Goal: Information Seeking & Learning: Compare options

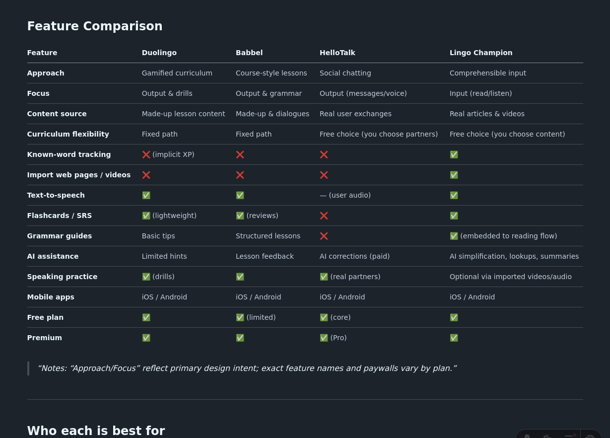
scroll to position [531, 0]
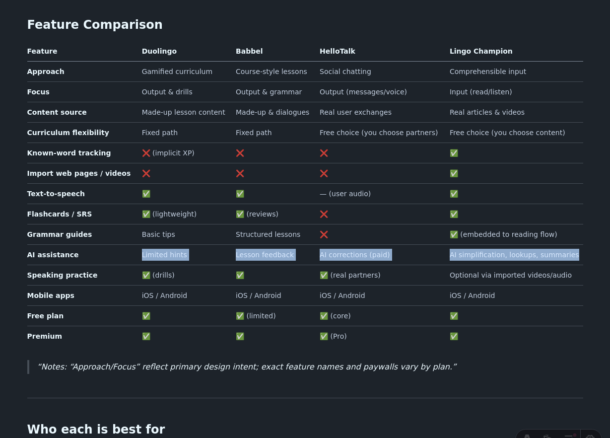
drag, startPoint x: 574, startPoint y: 241, endPoint x: 114, endPoint y: 244, distance: 459.9
click at [114, 244] on tr "AI assistance Limited hints Lesson feedback AI corrections (paid) AI simplifica…" at bounding box center [305, 254] width 556 height 20
click at [182, 244] on td "Limited hints" at bounding box center [185, 254] width 94 height 20
drag, startPoint x: 582, startPoint y: 242, endPoint x: 108, endPoint y: 243, distance: 473.2
click at [108, 244] on tr "AI assistance Limited hints Lesson feedback AI corrections (paid) AI simplifica…" at bounding box center [305, 254] width 556 height 20
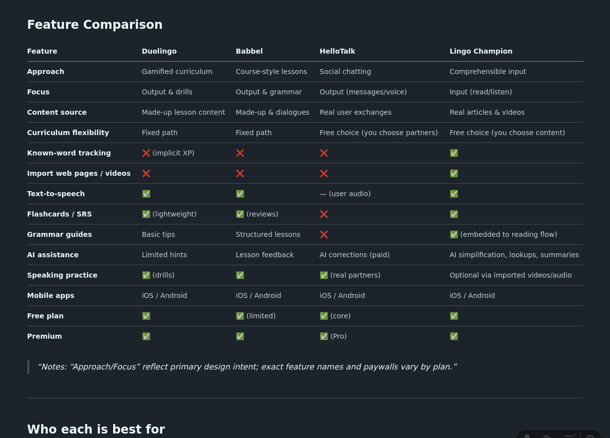
click at [294, 368] on div "Duolingo Alternatives: Duolingo vs Babbel vs HelloTalk vs Lingo Champion If you…" at bounding box center [305, 287] width 556 height 1525
drag, startPoint x: 128, startPoint y: 199, endPoint x: 463, endPoint y: 199, distance: 334.7
click at [463, 204] on tr "Flashcards / SRS ✅ (lightweight) ✅ (reviews) ❌ ✅" at bounding box center [305, 214] width 556 height 20
click at [464, 204] on td "✅" at bounding box center [515, 214] width 138 height 20
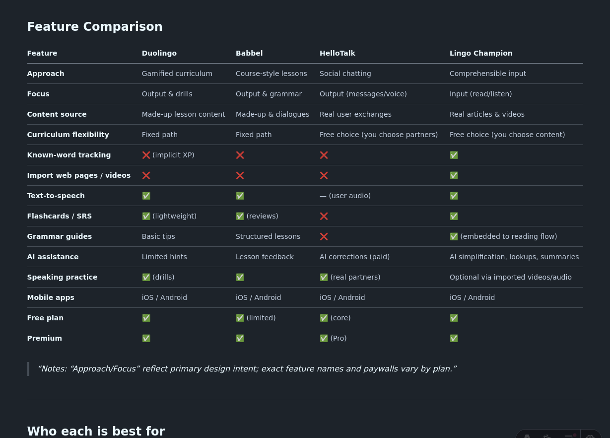
scroll to position [529, 0]
click at [507, 267] on td "Optional via imported videos/audio" at bounding box center [515, 277] width 138 height 20
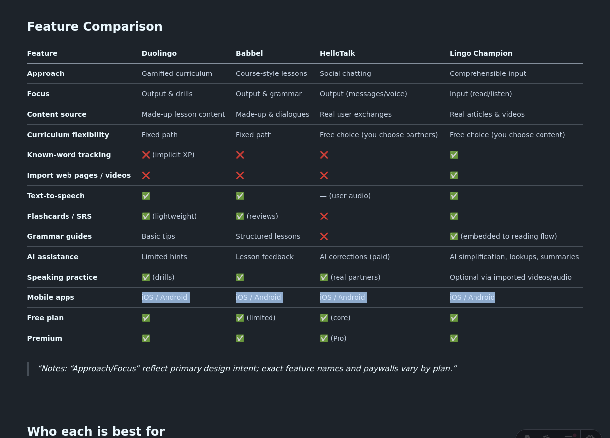
drag, startPoint x: 499, startPoint y: 282, endPoint x: 132, endPoint y: 287, distance: 367.0
click at [132, 287] on tr "Mobile apps iOS / Android iOS / Android iOS / Android iOS / Android" at bounding box center [305, 297] width 556 height 20
click at [164, 288] on td "iOS / Android" at bounding box center [185, 297] width 94 height 20
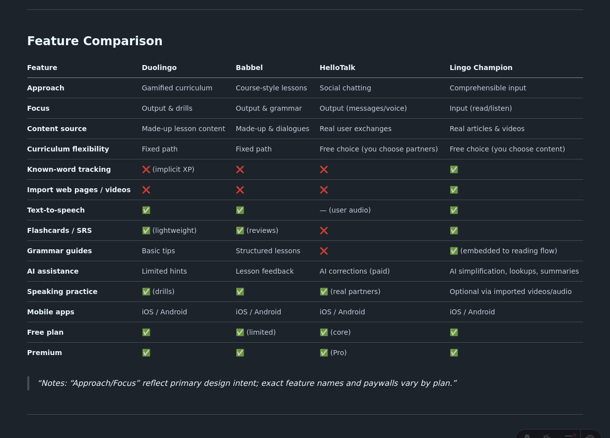
scroll to position [523, 0]
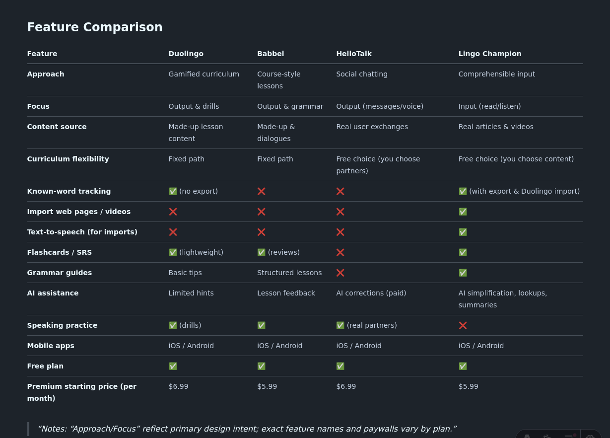
scroll to position [526, 0]
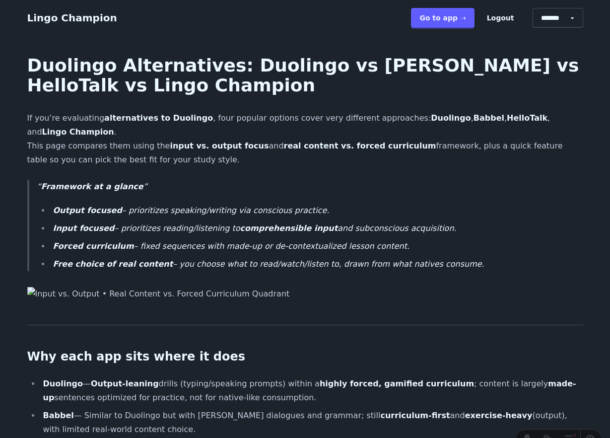
scroll to position [526, 0]
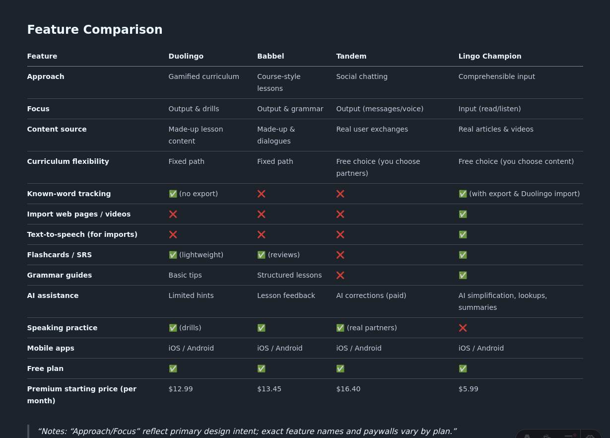
click at [511, 119] on td "Real articles & videos" at bounding box center [519, 135] width 129 height 32
click at [552, 119] on td "Real articles & videos" at bounding box center [519, 135] width 129 height 32
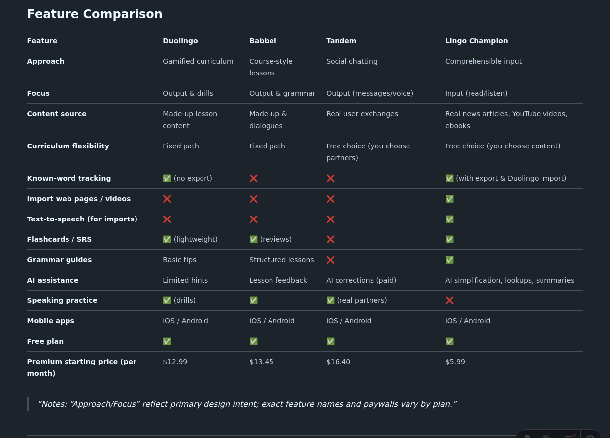
scroll to position [542, 0]
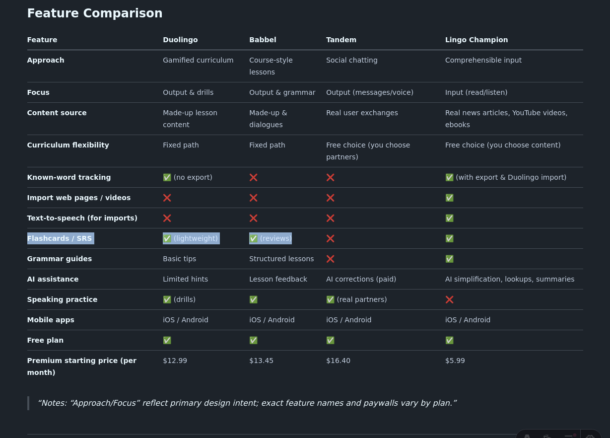
drag, startPoint x: 292, startPoint y: 187, endPoint x: 28, endPoint y: 185, distance: 264.2
click at [28, 228] on tr "Flashcards / SRS ✅ (lightweight) ✅ (reviews) ❌ ✅" at bounding box center [305, 238] width 556 height 20
copy tr "Flashcards / SRS ✅ (lightweight) ✅ (reviews)"
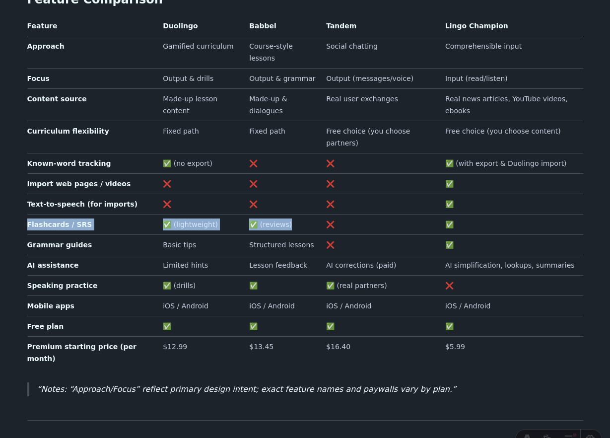
scroll to position [559, 0]
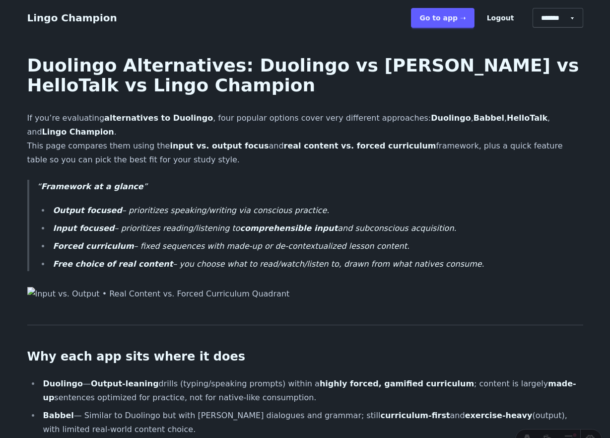
scroll to position [559, 0]
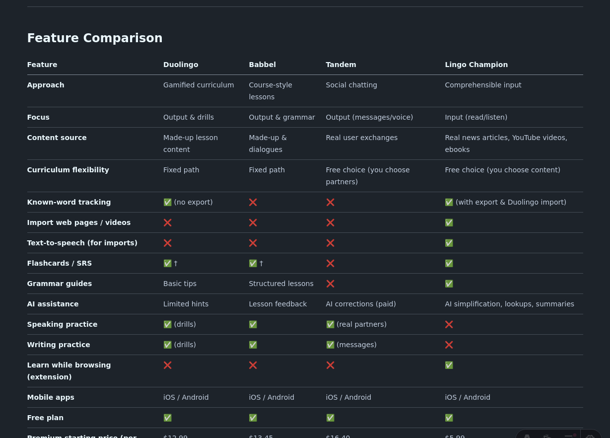
scroll to position [520, 0]
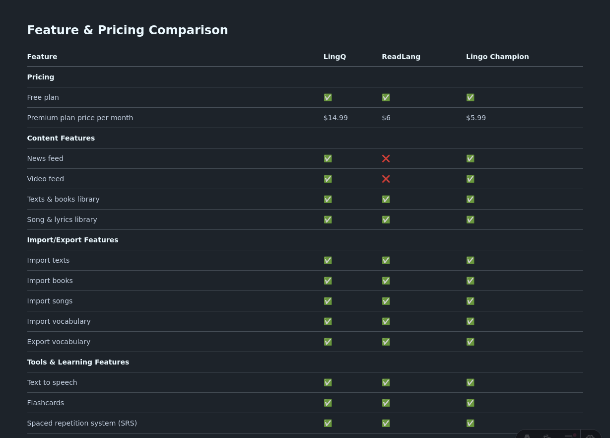
scroll to position [175, 0]
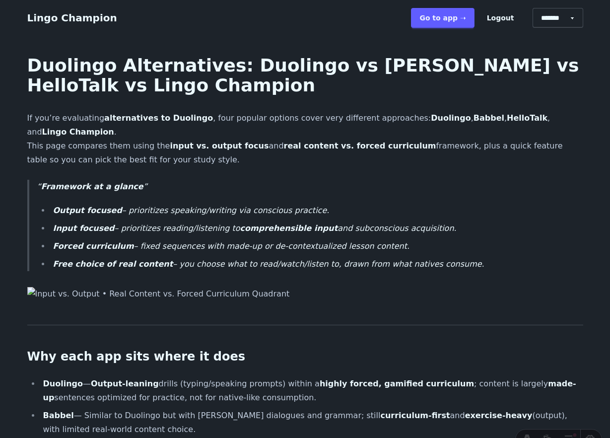
scroll to position [520, 0]
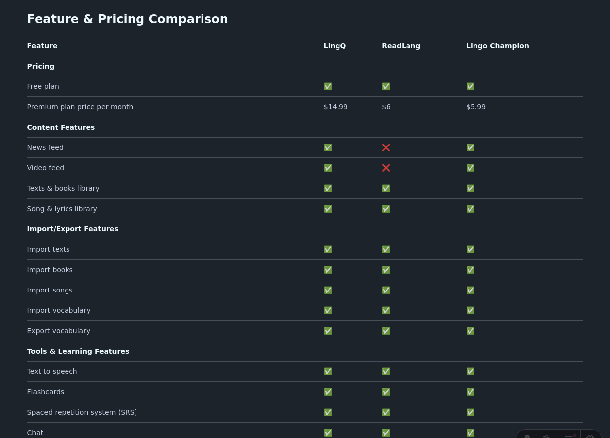
scroll to position [180, 0]
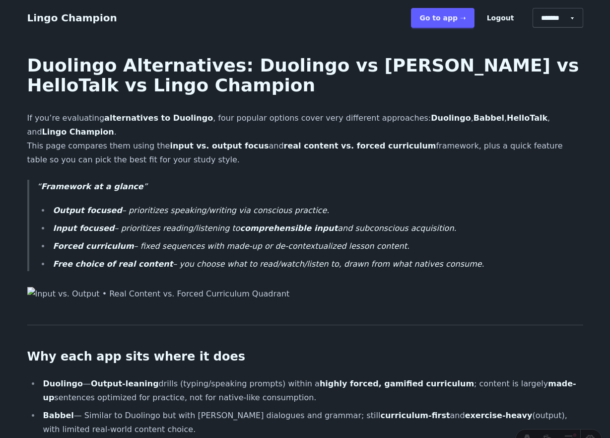
scroll to position [520, 0]
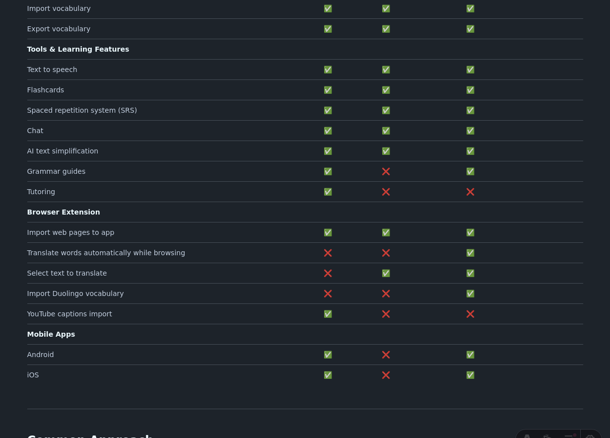
scroll to position [497, 0]
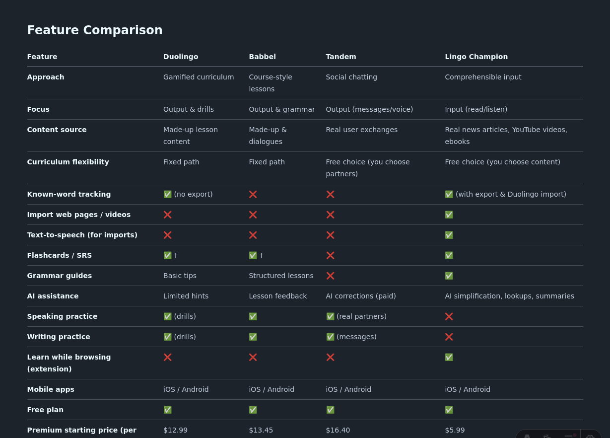
scroll to position [547, 0]
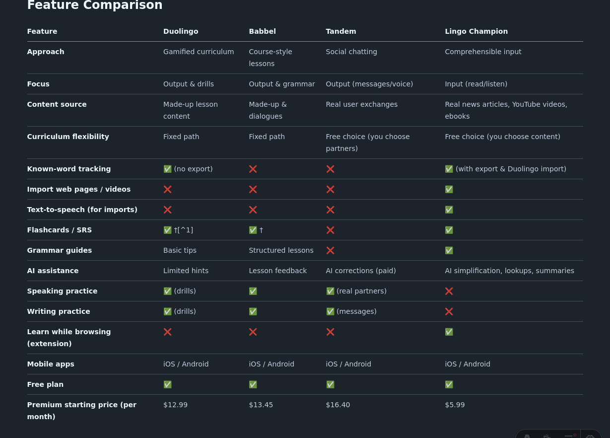
scroll to position [549, 0]
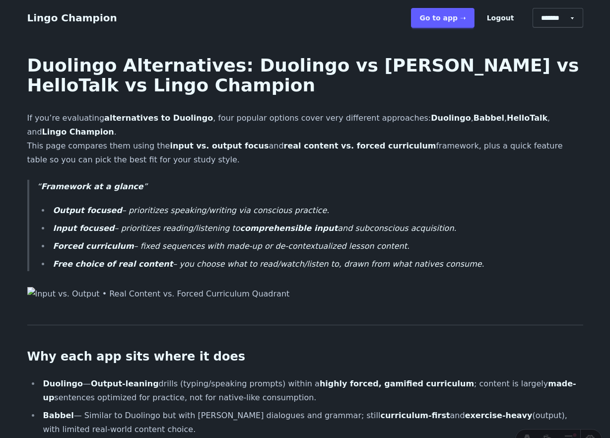
scroll to position [549, 0]
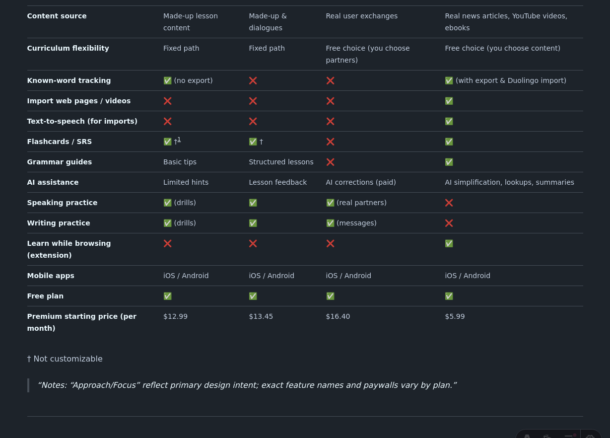
scroll to position [634, 0]
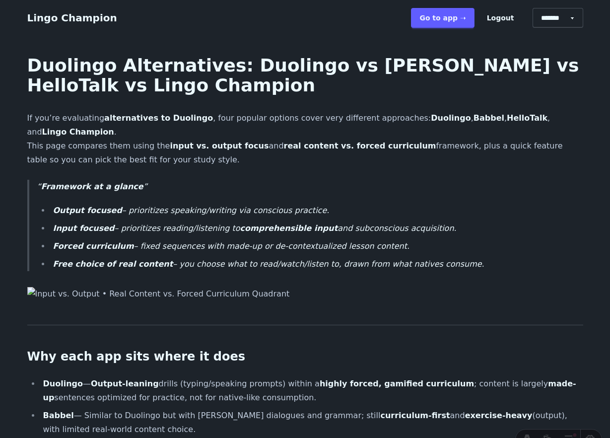
scroll to position [634, 0]
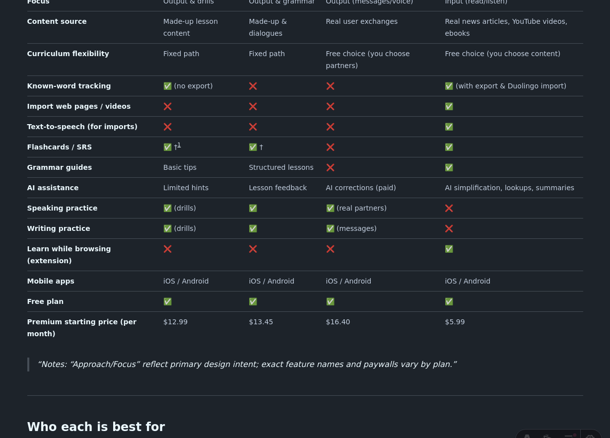
click at [178, 142] on link "1" at bounding box center [179, 145] width 3 height 6
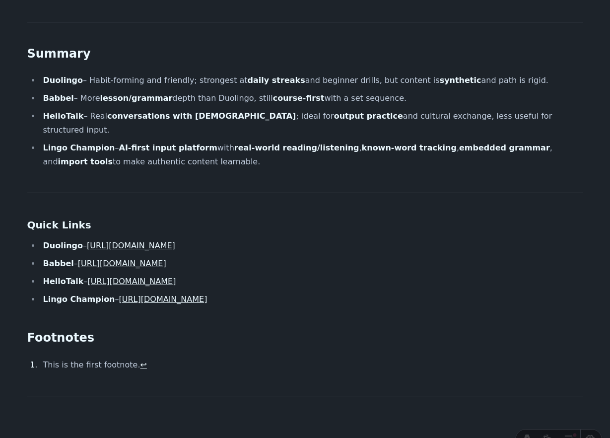
scroll to position [1346, 0]
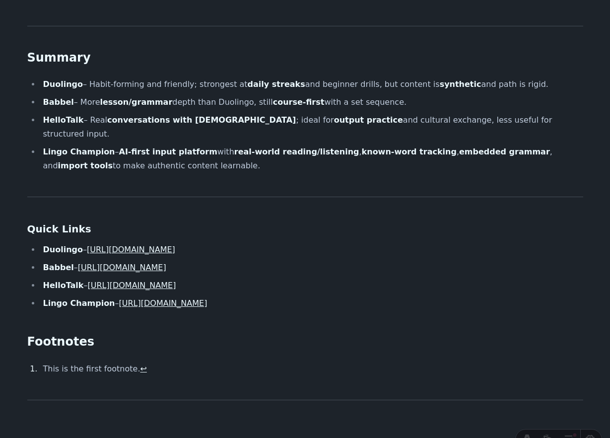
scroll to position [634, 0]
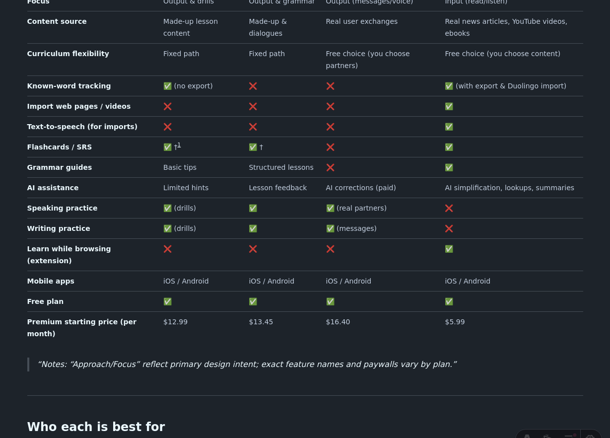
scroll to position [1346, 0]
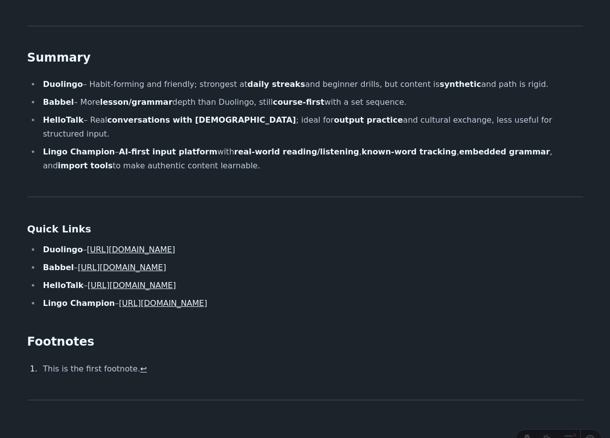
click at [140, 364] on link "↩" at bounding box center [143, 368] width 6 height 9
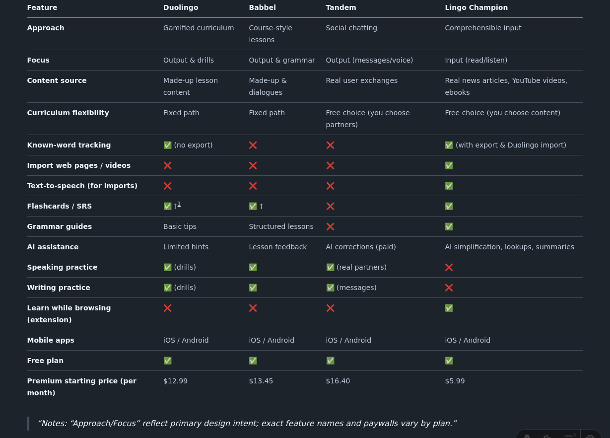
scroll to position [578, 0]
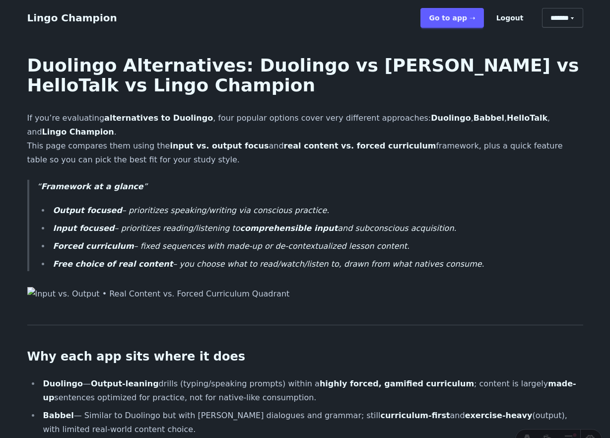
scroll to position [578, 0]
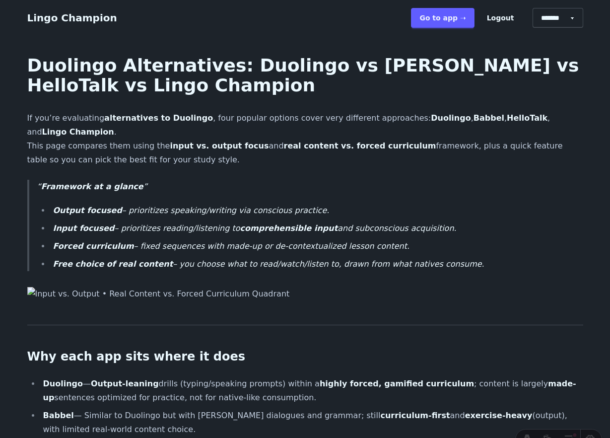
scroll to position [578, 0]
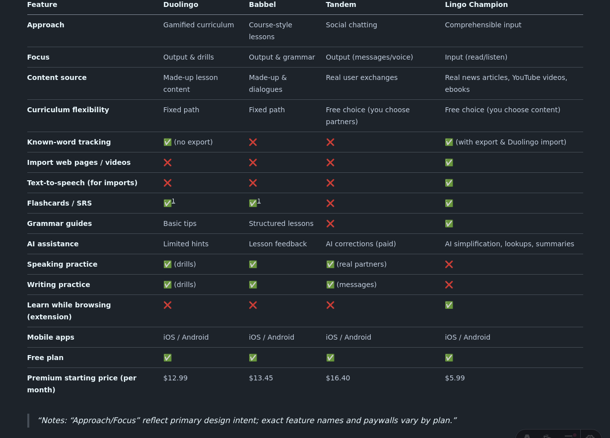
click at [172, 198] on link "1" at bounding box center [173, 201] width 3 height 6
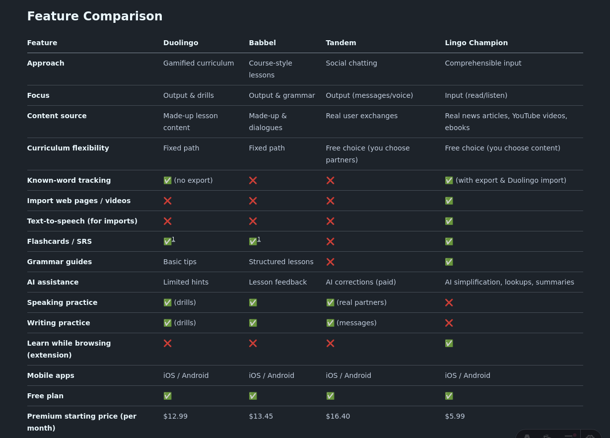
scroll to position [538, 0]
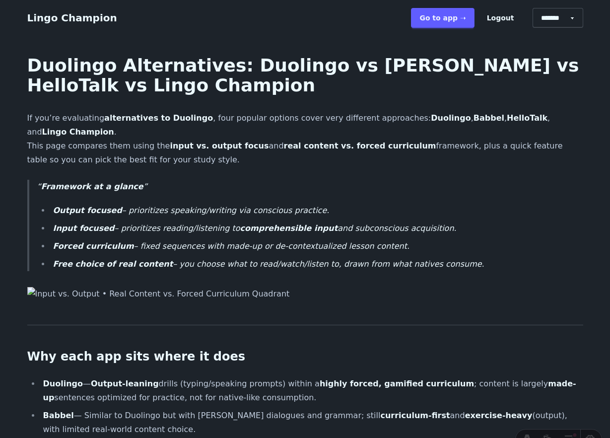
scroll to position [537, 0]
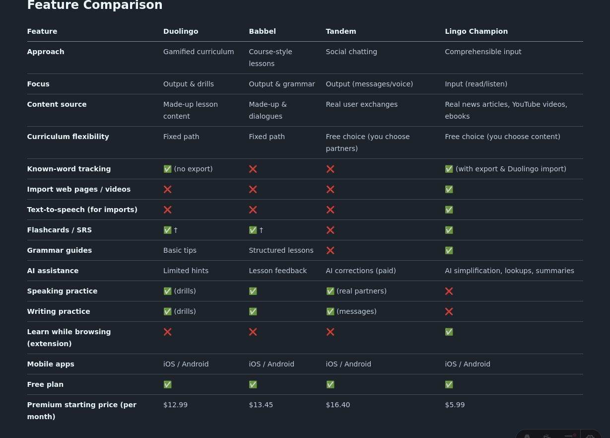
scroll to position [553, 0]
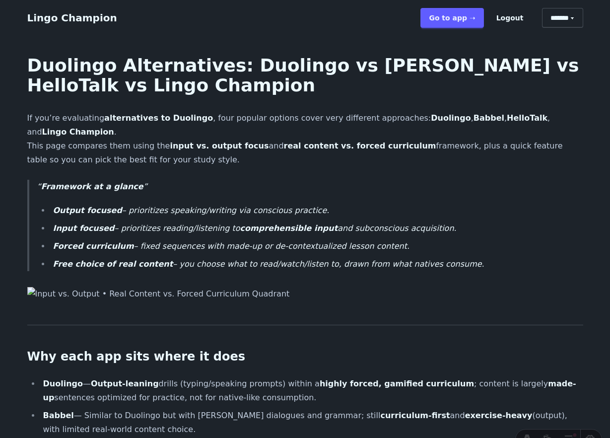
scroll to position [553, 0]
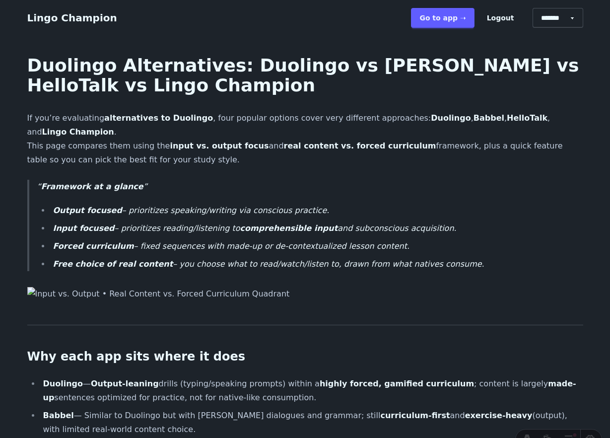
scroll to position [553, 0]
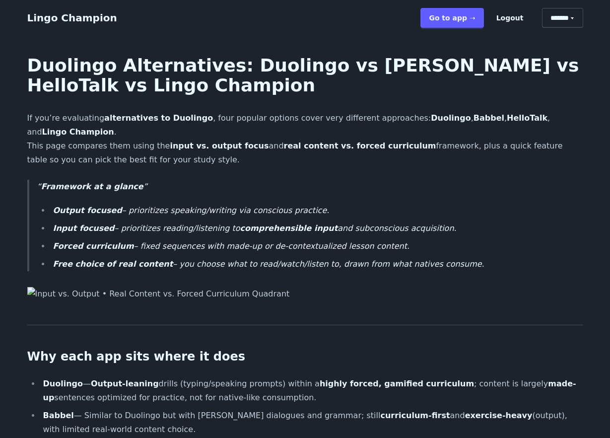
scroll to position [553, 0]
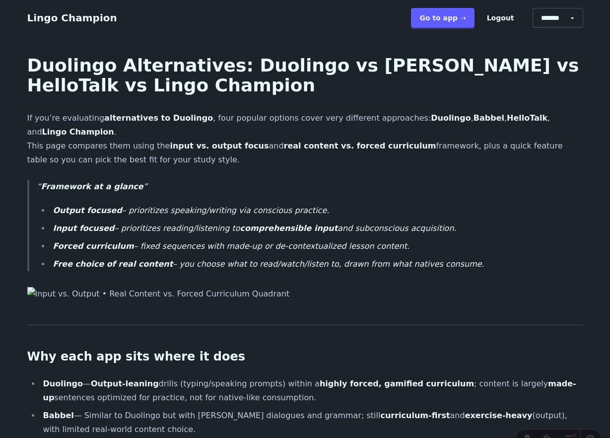
scroll to position [553, 0]
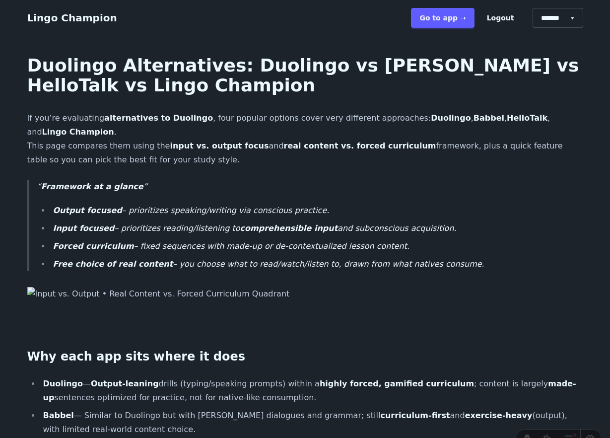
scroll to position [553, 0]
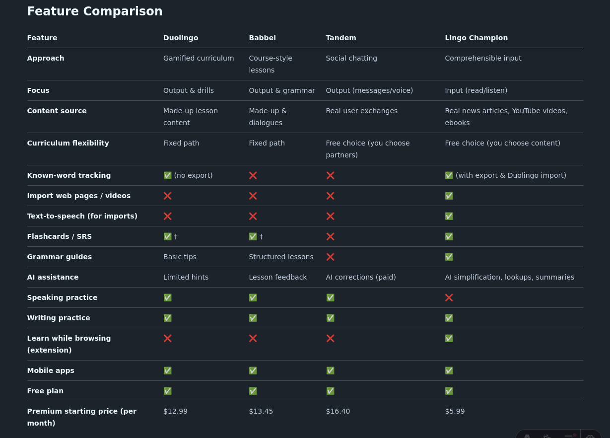
scroll to position [546, 0]
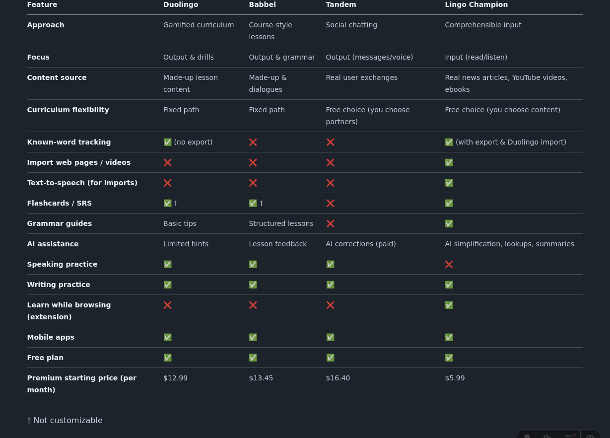
scroll to position [546, 0]
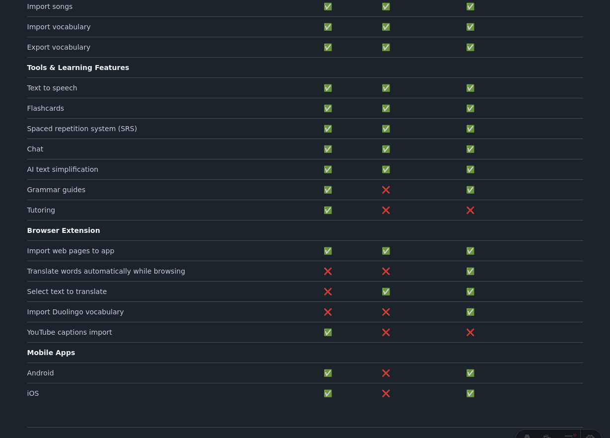
scroll to position [475, 0]
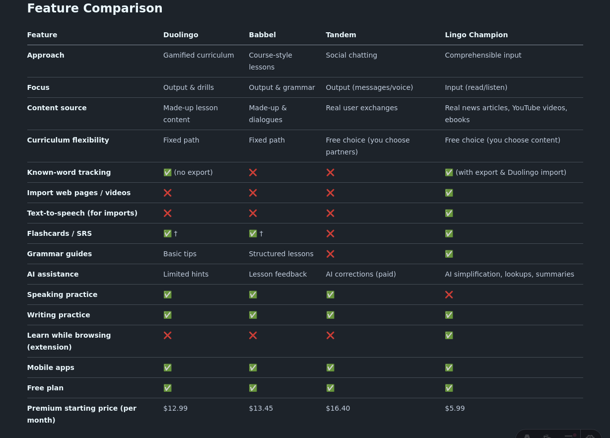
scroll to position [544, 0]
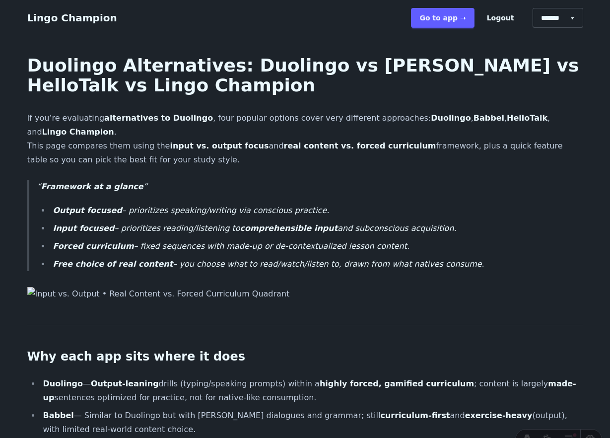
scroll to position [543, 0]
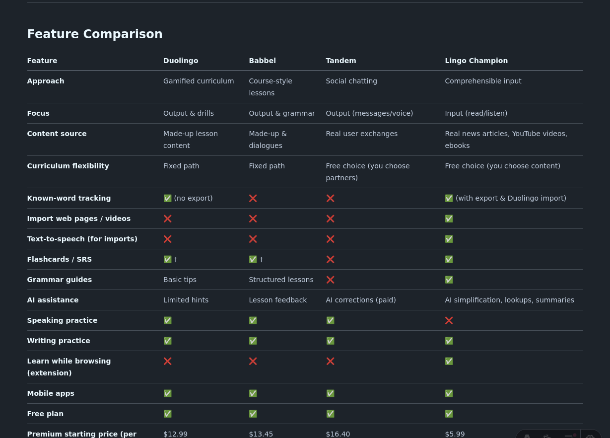
scroll to position [529, 0]
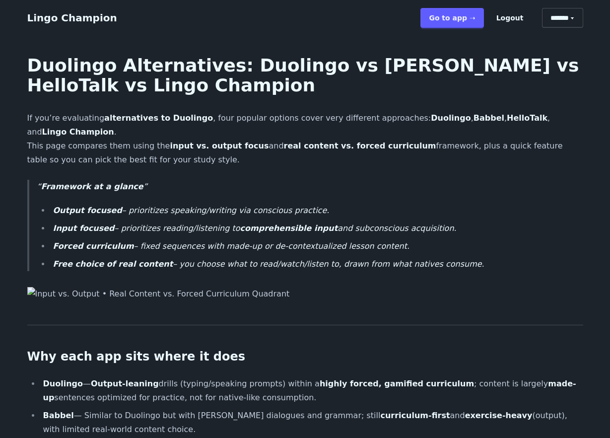
scroll to position [529, 0]
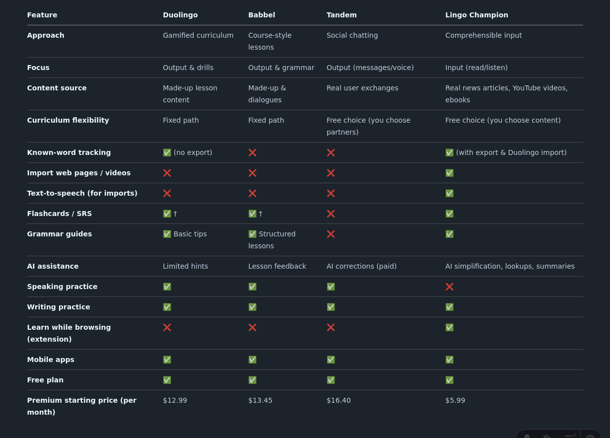
scroll to position [570, 0]
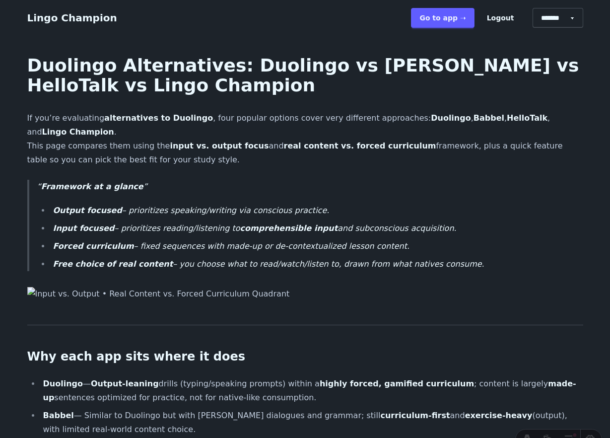
scroll to position [568, 0]
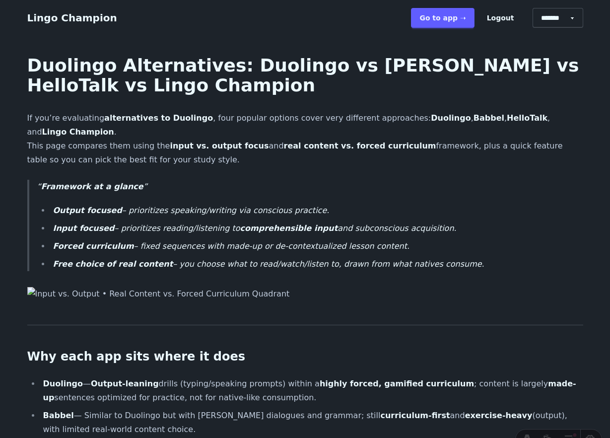
scroll to position [561, 0]
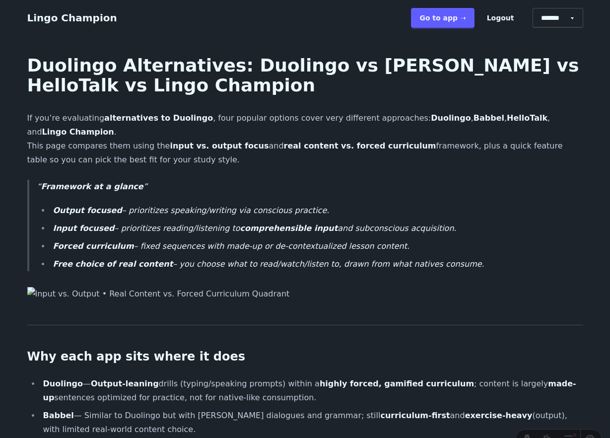
scroll to position [561, 0]
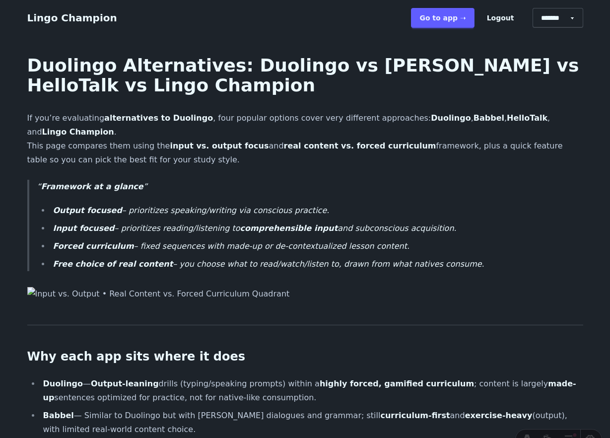
scroll to position [561, 0]
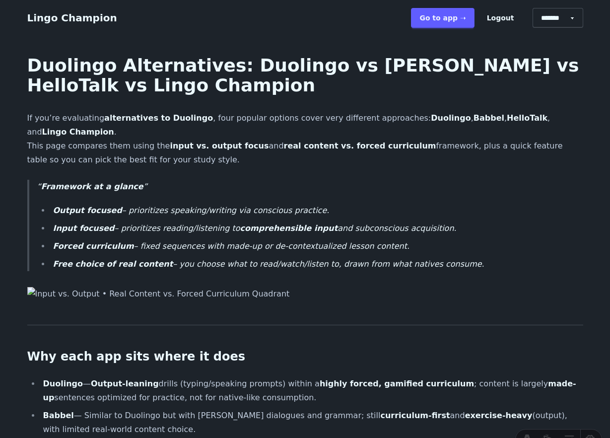
scroll to position [561, 0]
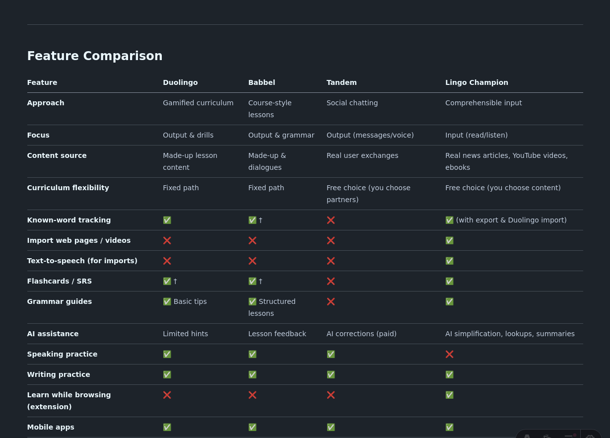
scroll to position [509, 0]
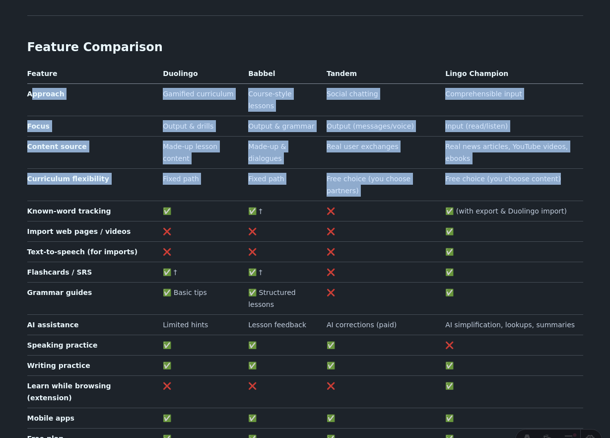
drag, startPoint x: 564, startPoint y: 141, endPoint x: 29, endPoint y: 79, distance: 538.4
click at [29, 83] on tbody "Approach Gamified curriculum Course-style lessons Social chatting Comprehensibl…" at bounding box center [305, 281] width 556 height 397
copy tbody "pproach Gamified curriculum Course-style lessons Social chatting Comprehensible…"
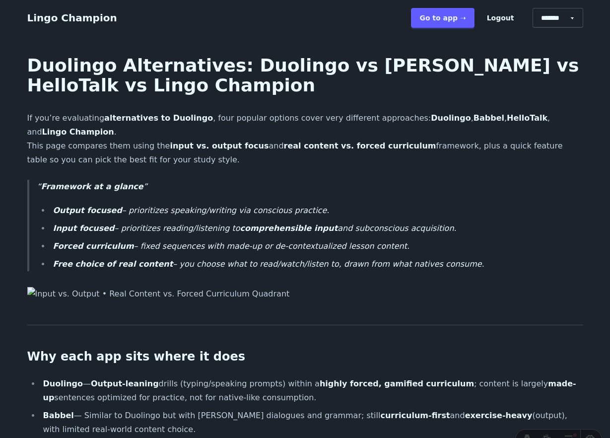
scroll to position [509, 0]
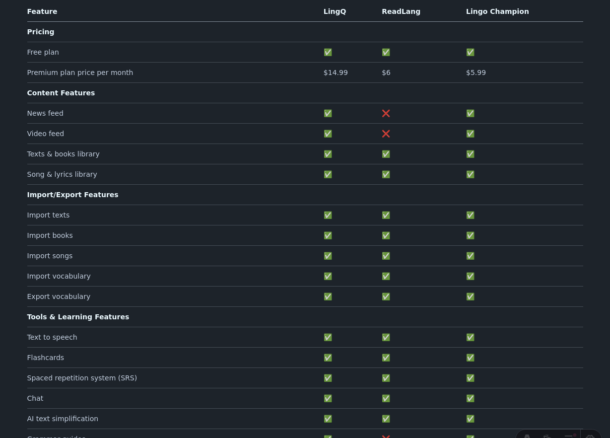
scroll to position [229, 0]
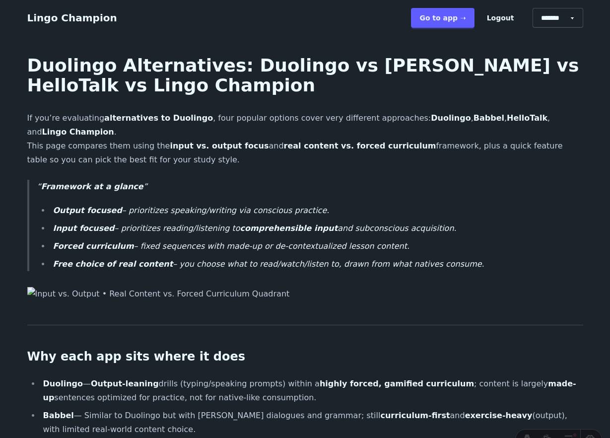
scroll to position [509, 0]
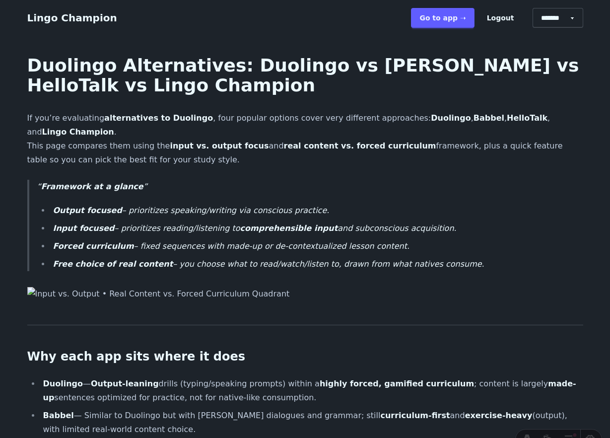
scroll to position [509, 0]
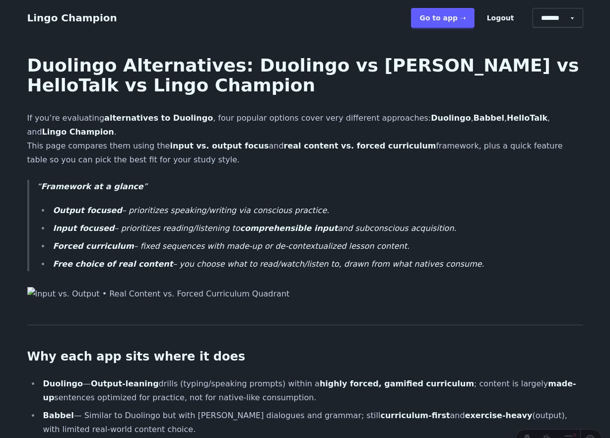
scroll to position [509, 0]
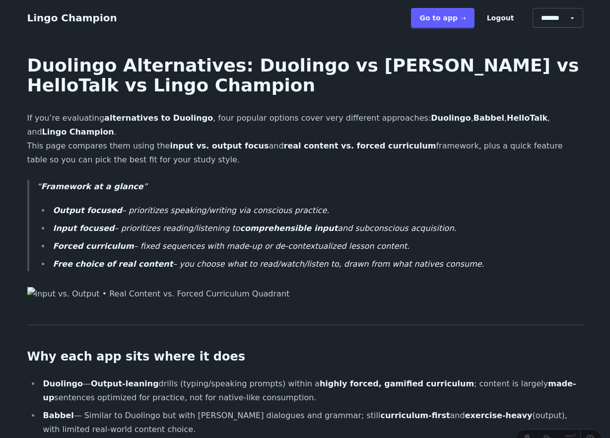
scroll to position [509, 0]
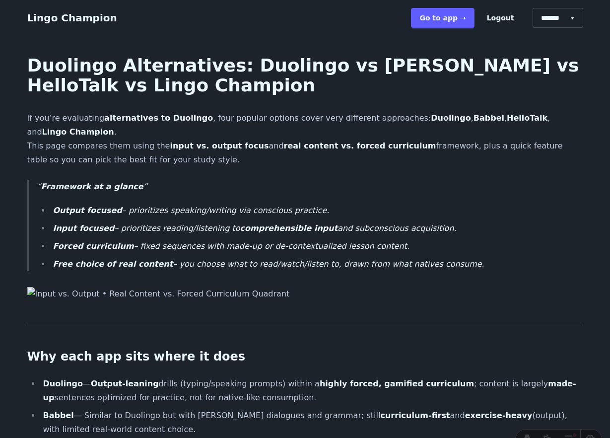
scroll to position [509, 0]
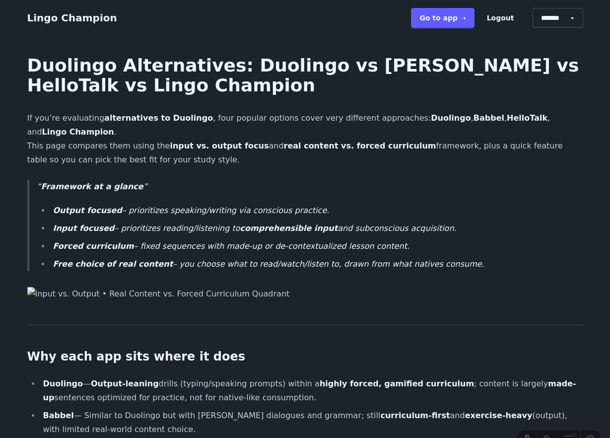
scroll to position [509, 0]
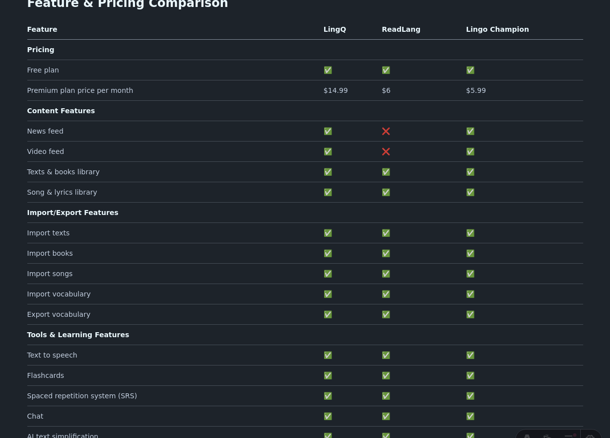
scroll to position [217, 0]
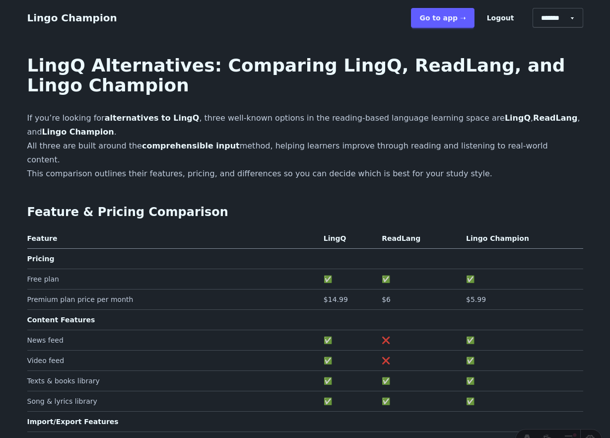
scroll to position [217, 0]
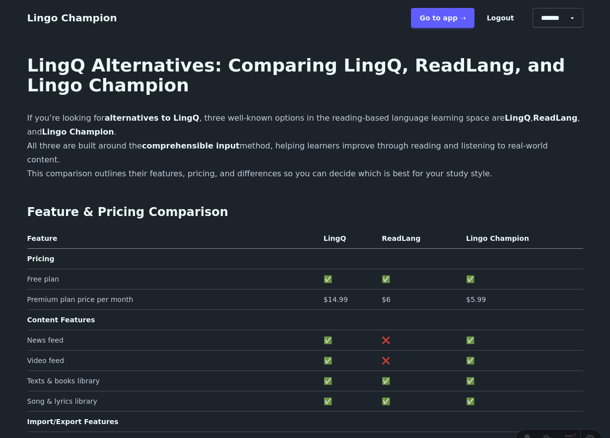
scroll to position [217, 0]
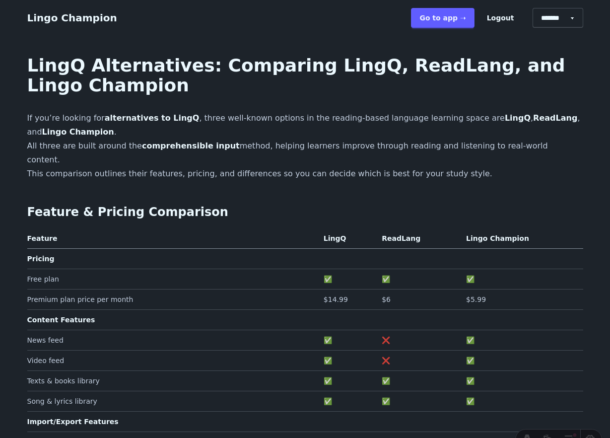
scroll to position [217, 0]
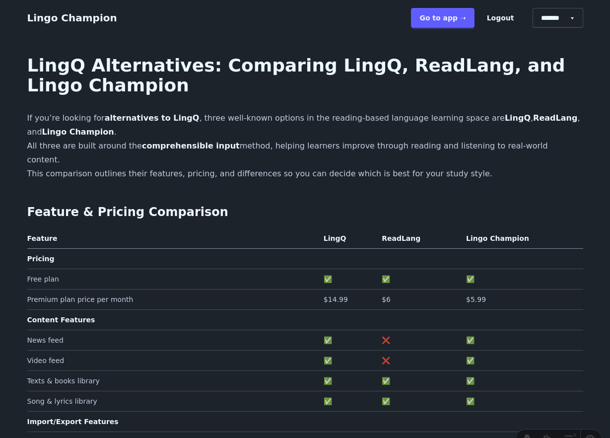
scroll to position [217, 0]
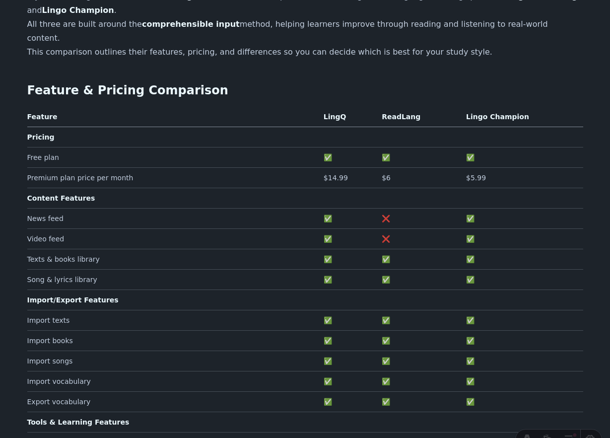
scroll to position [124, 0]
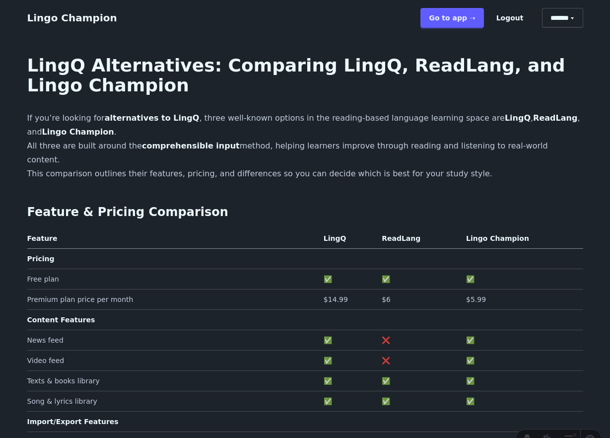
scroll to position [124, 0]
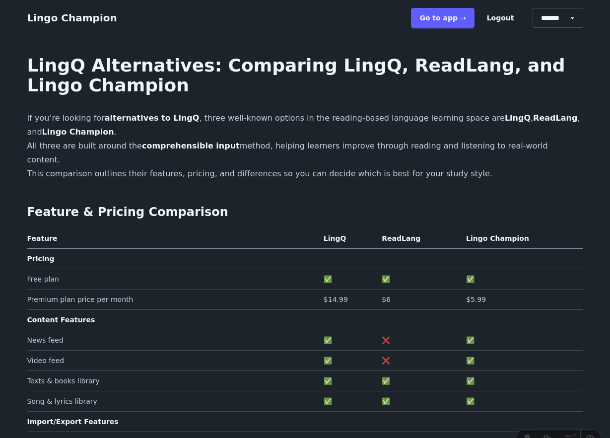
scroll to position [124, 0]
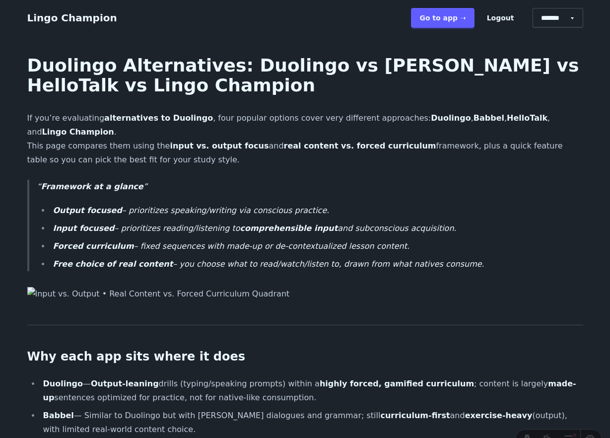
scroll to position [509, 0]
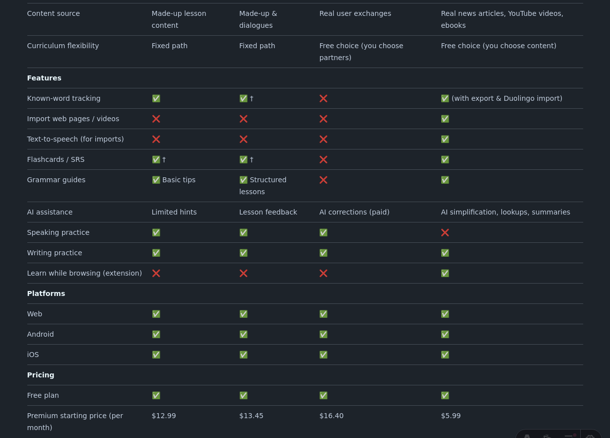
scroll to position [649, 0]
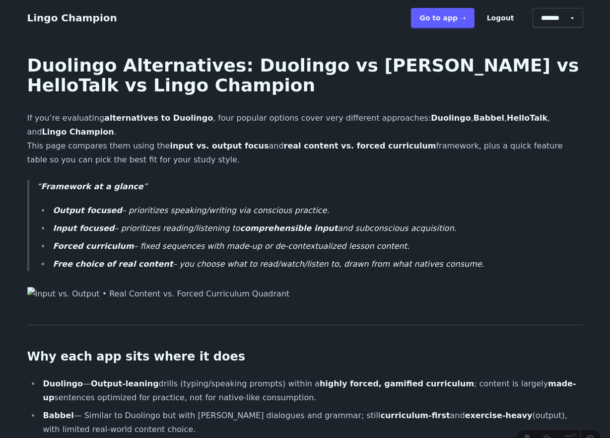
scroll to position [643, 0]
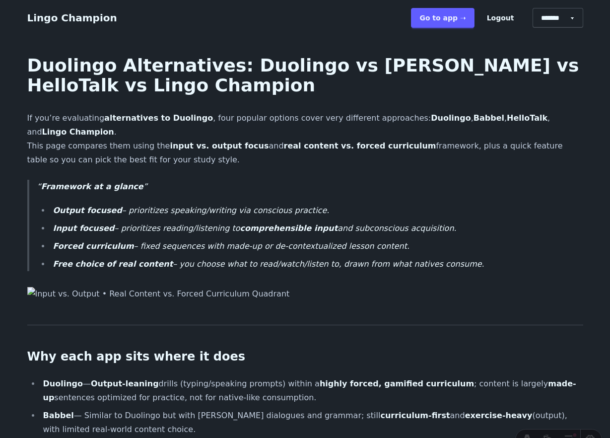
scroll to position [657, 0]
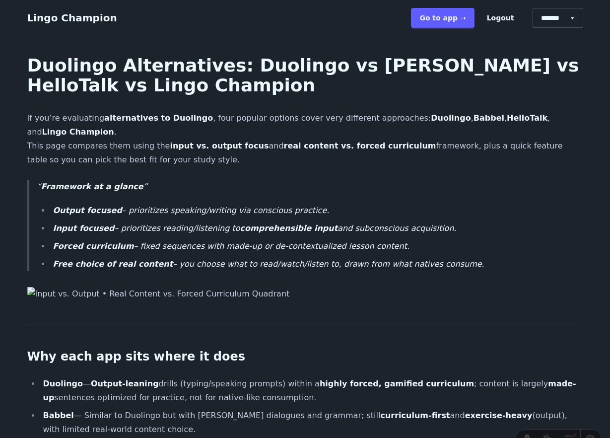
scroll to position [657, 0]
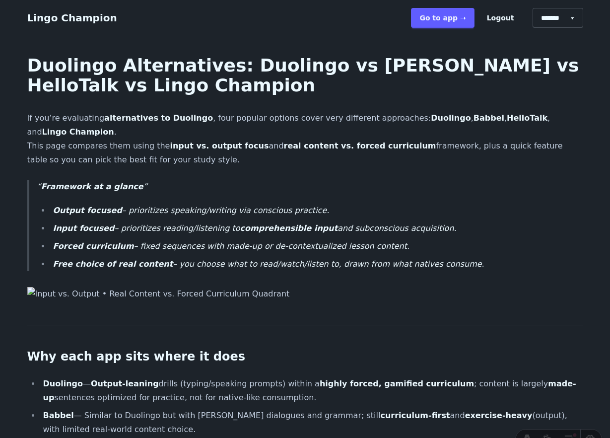
scroll to position [657, 0]
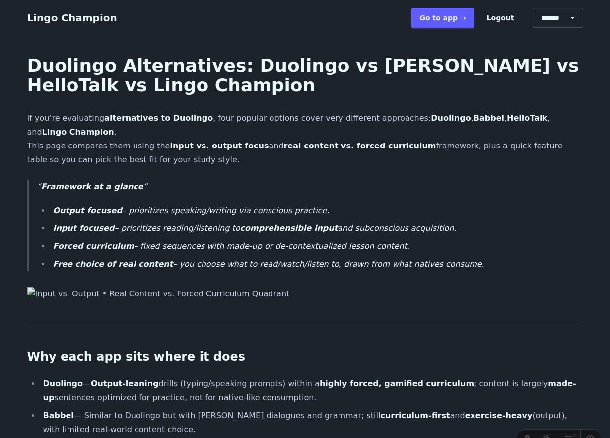
scroll to position [657, 0]
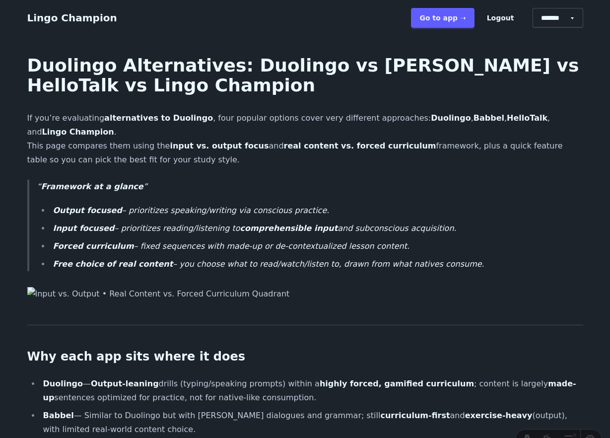
scroll to position [657, 0]
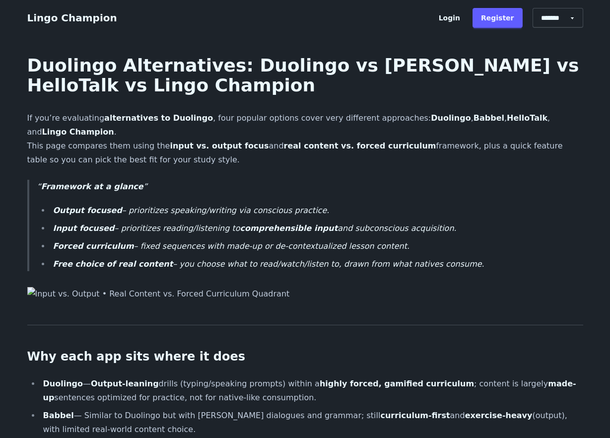
scroll to position [669, 0]
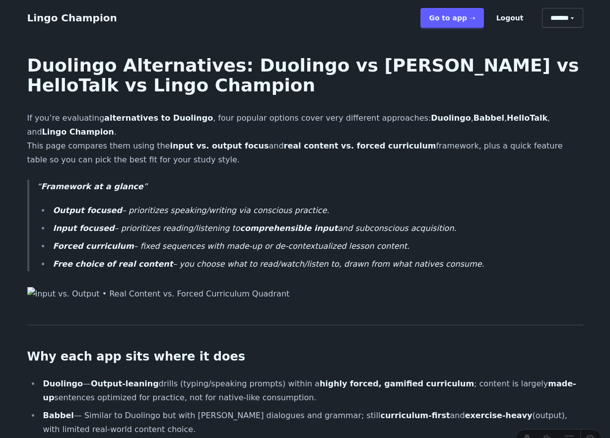
scroll to position [669, 0]
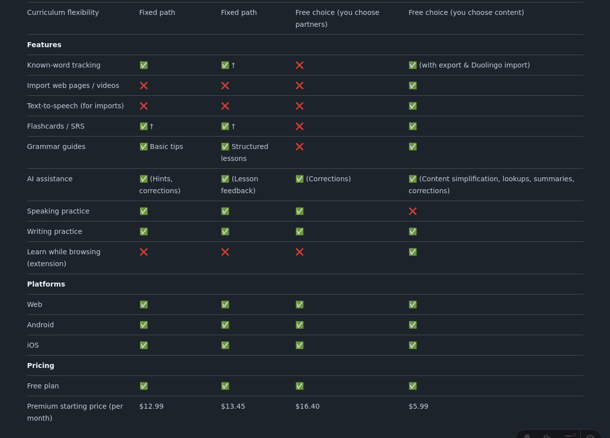
scroll to position [699, 0]
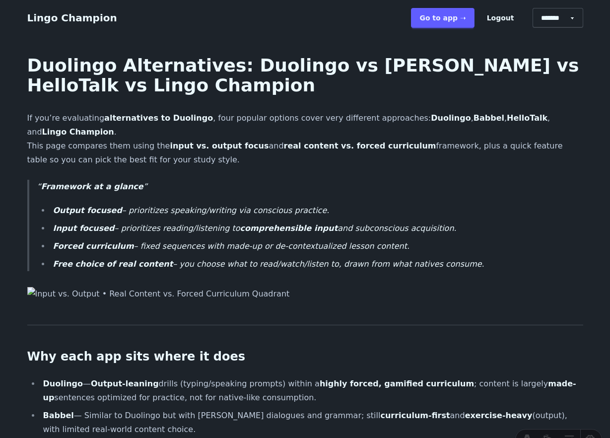
scroll to position [699, 0]
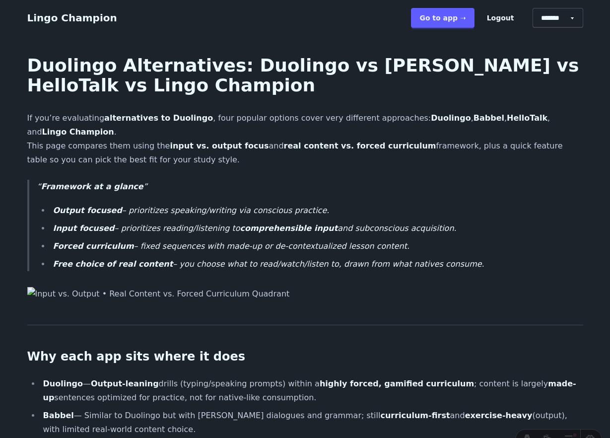
scroll to position [699, 0]
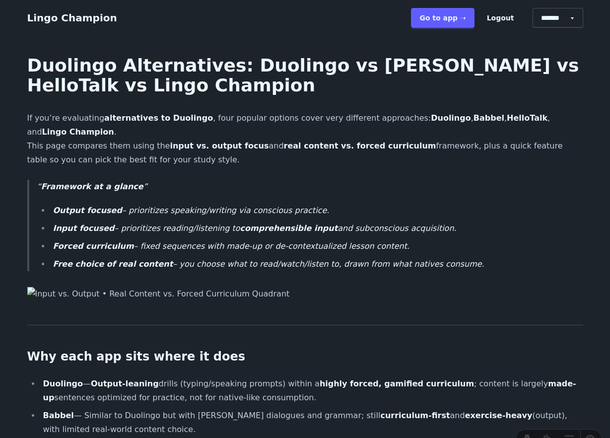
scroll to position [699, 0]
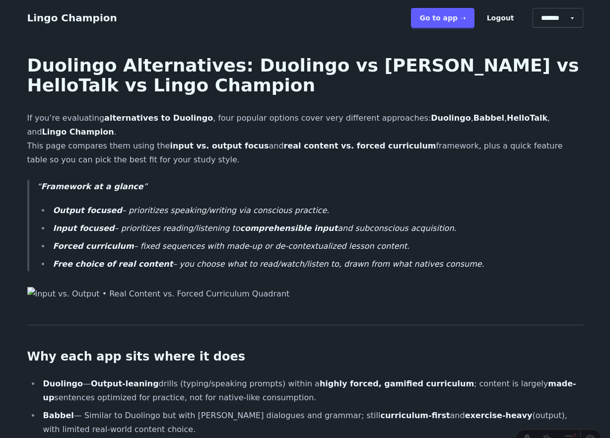
scroll to position [699, 0]
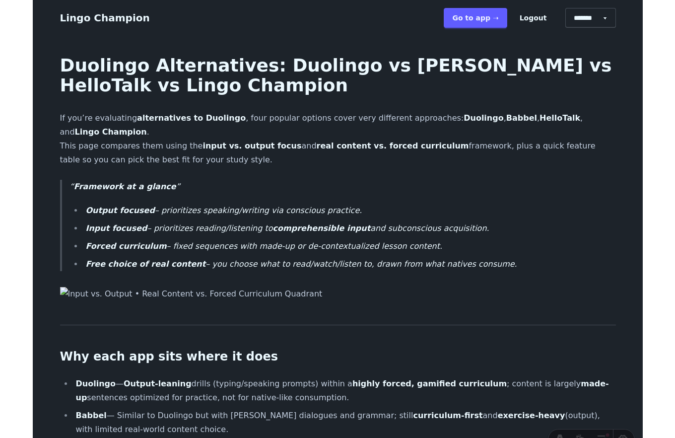
scroll to position [699, 0]
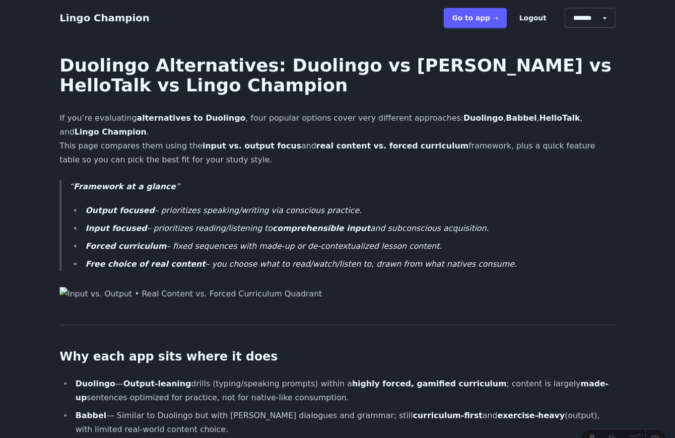
scroll to position [699, 0]
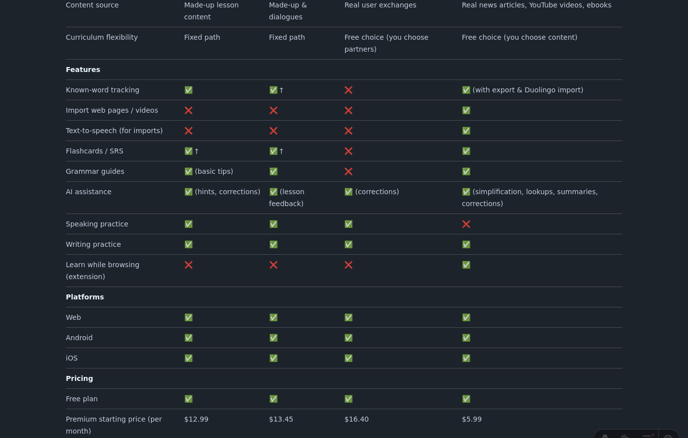
scroll to position [672, 0]
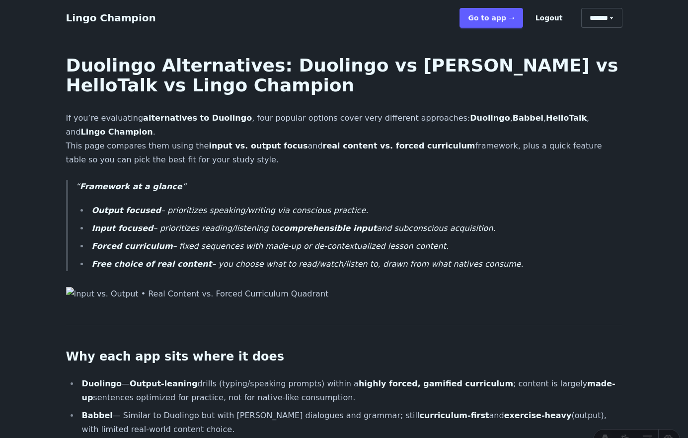
scroll to position [666, 0]
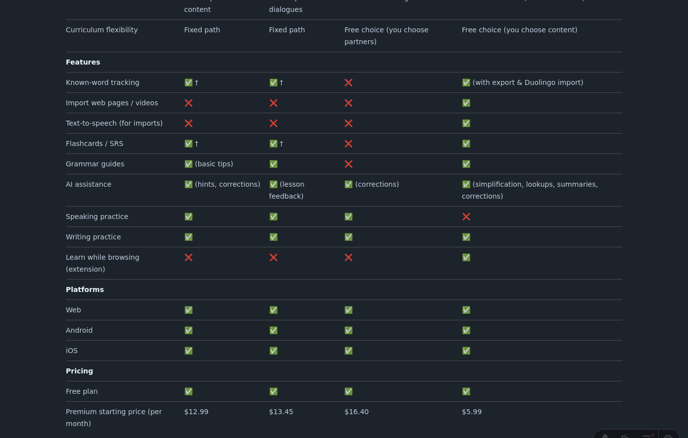
scroll to position [677, 0]
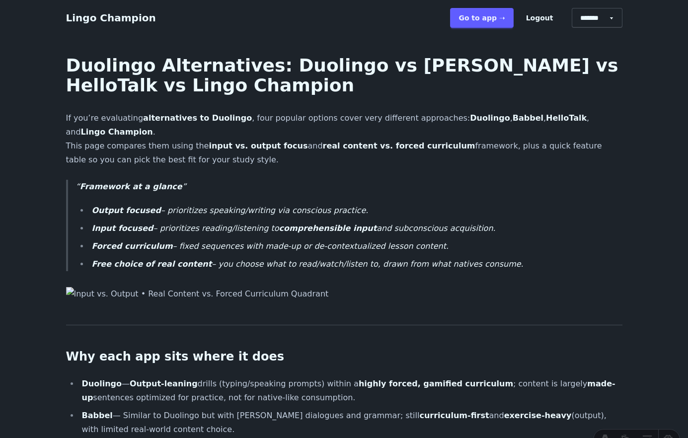
scroll to position [671, 0]
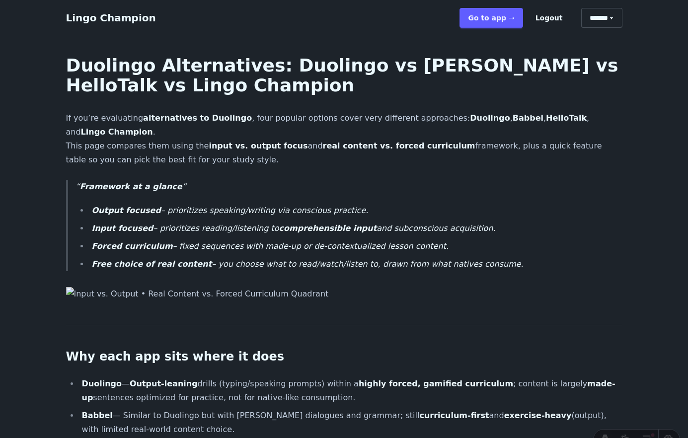
scroll to position [698, 0]
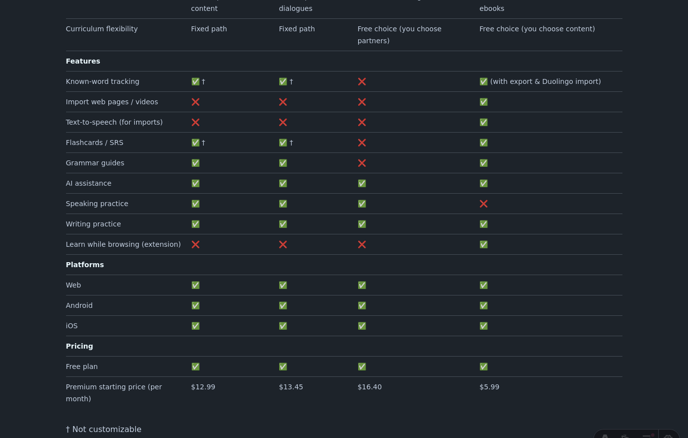
scroll to position [662, 0]
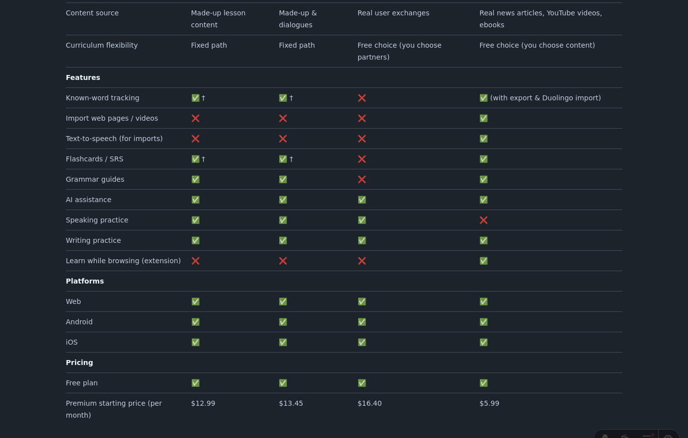
click at [484, 210] on td "❌" at bounding box center [548, 220] width 146 height 20
click at [514, 210] on td "❌" at bounding box center [548, 220] width 146 height 20
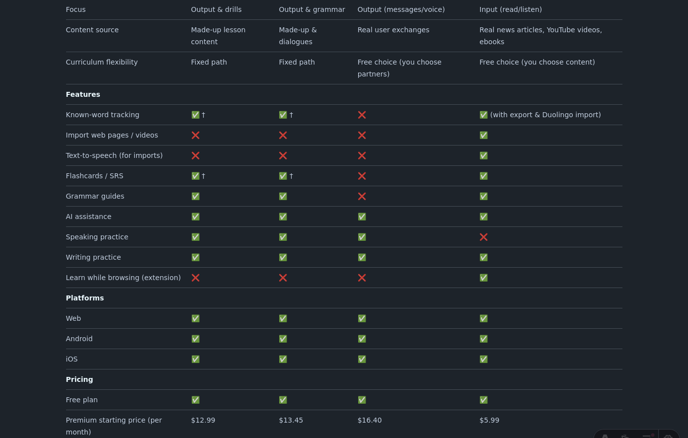
scroll to position [659, 0]
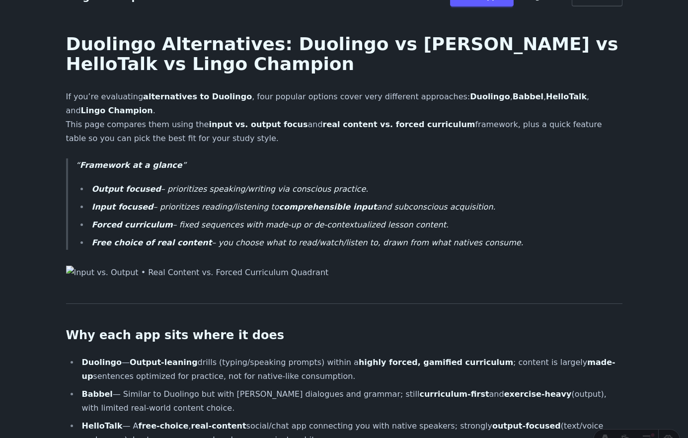
scroll to position [22, 0]
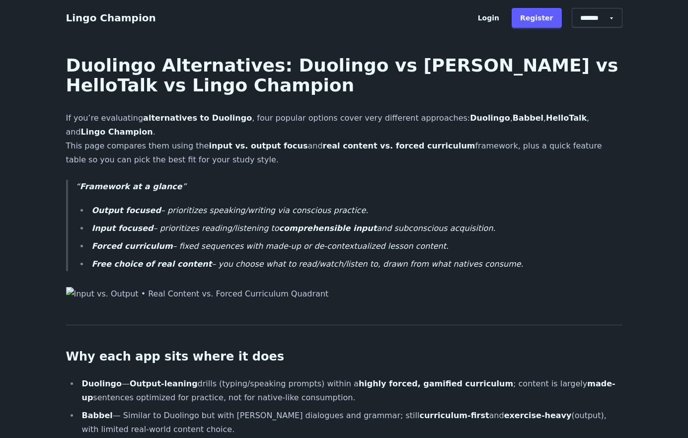
scroll to position [22, 0]
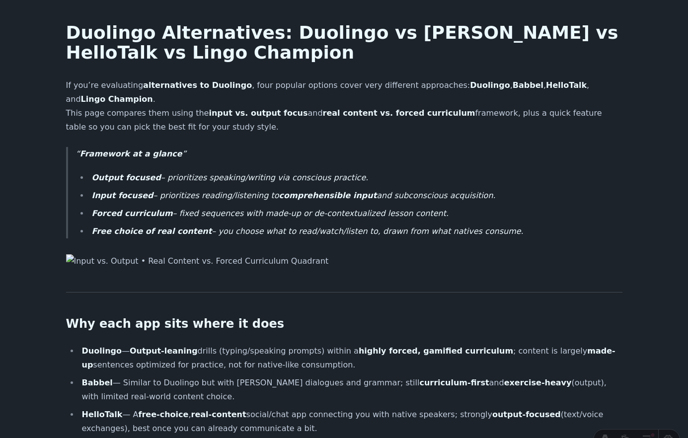
scroll to position [49, 0]
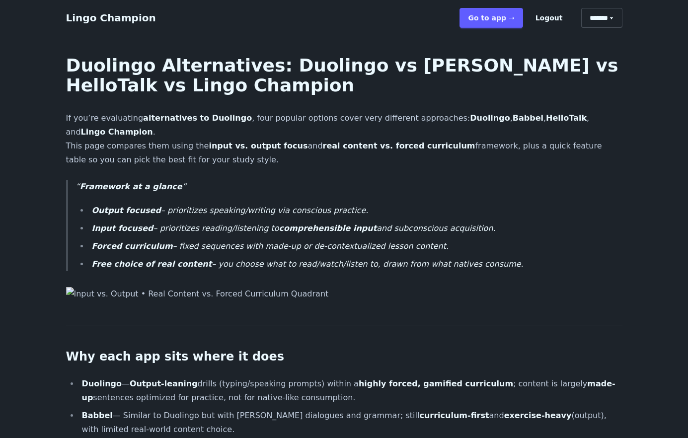
scroll to position [49, 0]
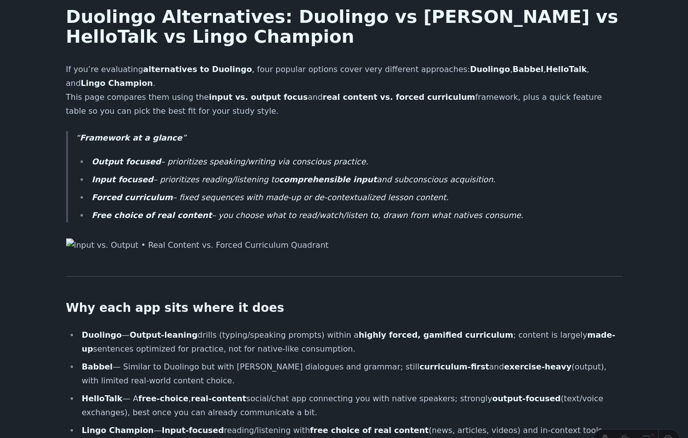
click at [561, 173] on li "Input focused – prioritizes reading/listening to comprehensible input and subco…" at bounding box center [355, 180] width 533 height 14
click at [535, 191] on li "Forced curriculum – fixed sequences with made-up or de-contextualized lesson co…" at bounding box center [355, 198] width 533 height 14
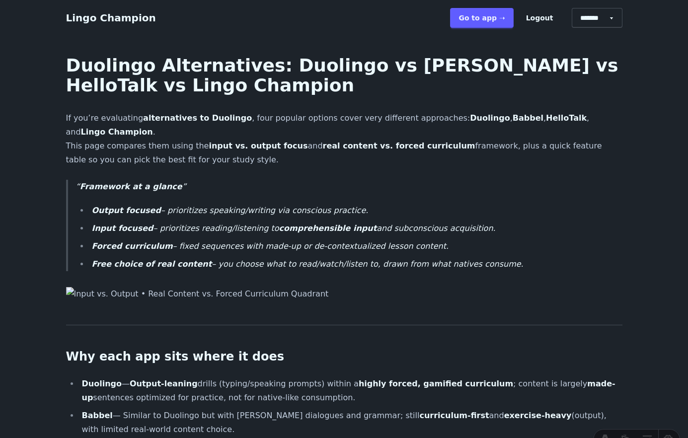
scroll to position [49, 0]
